Goal: Use online tool/utility: Utilize a website feature to perform a specific function

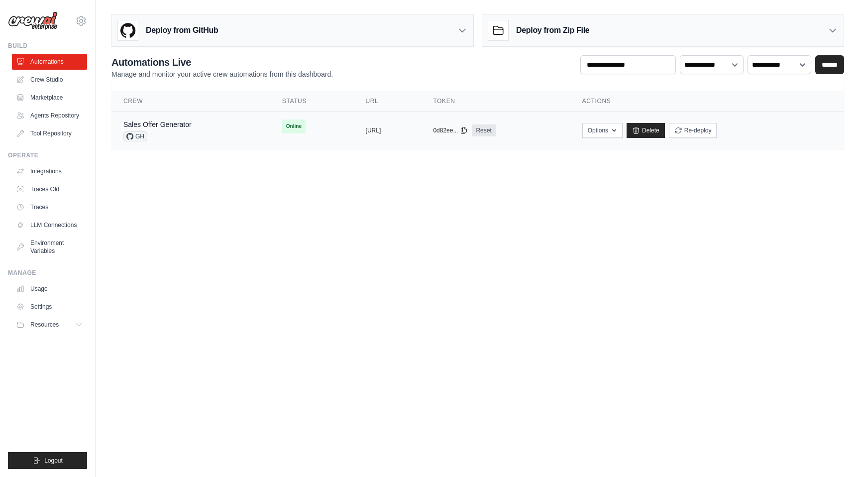
click at [157, 129] on div "Sales Offer Generator GH" at bounding box center [157, 130] width 68 height 22
click at [175, 129] on div "Sales Offer Generator" at bounding box center [157, 124] width 68 height 10
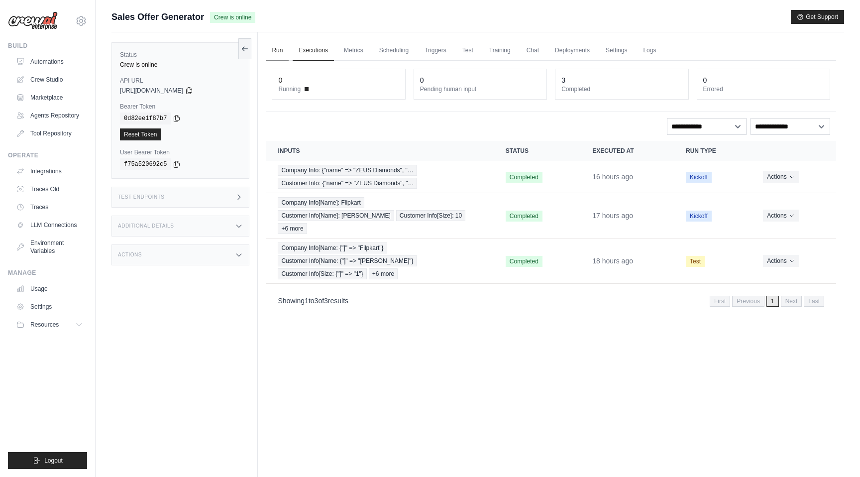
click at [277, 54] on link "Run" at bounding box center [277, 50] width 23 height 21
